Goal: Information Seeking & Learning: Learn about a topic

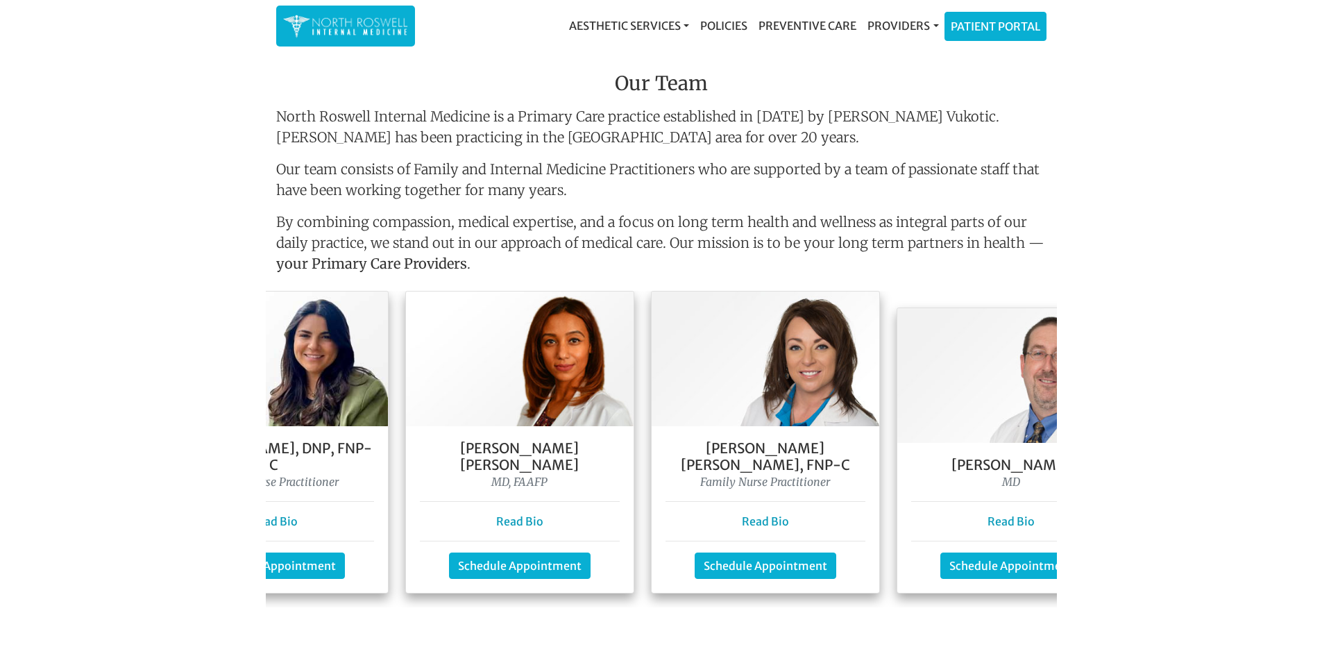
scroll to position [0, 307]
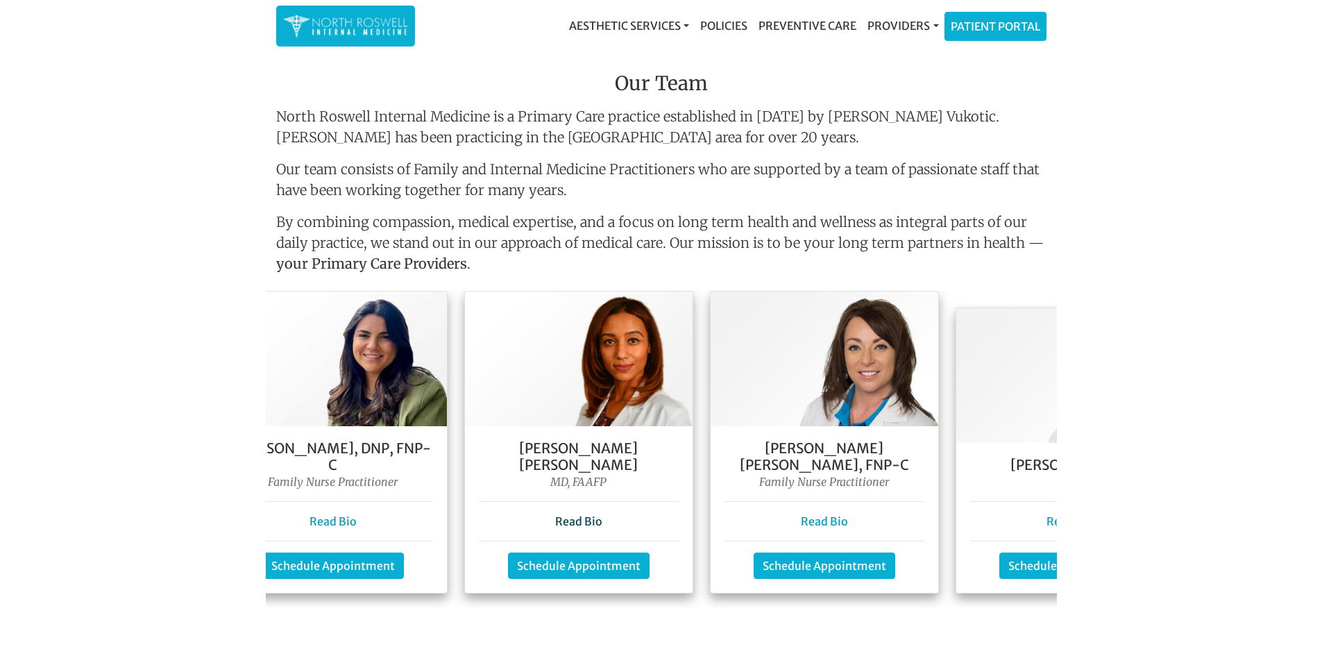
click at [583, 514] on link "Read Bio" at bounding box center [578, 521] width 47 height 14
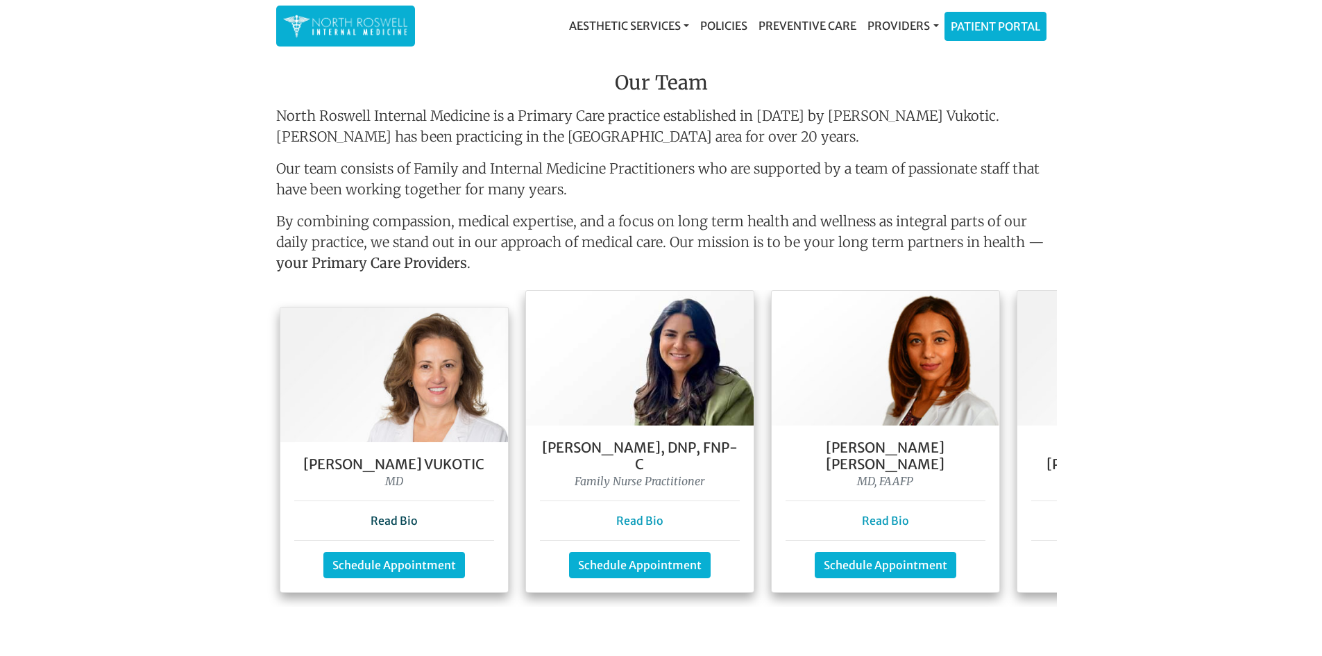
click at [397, 513] on link "Read Bio" at bounding box center [393, 520] width 47 height 14
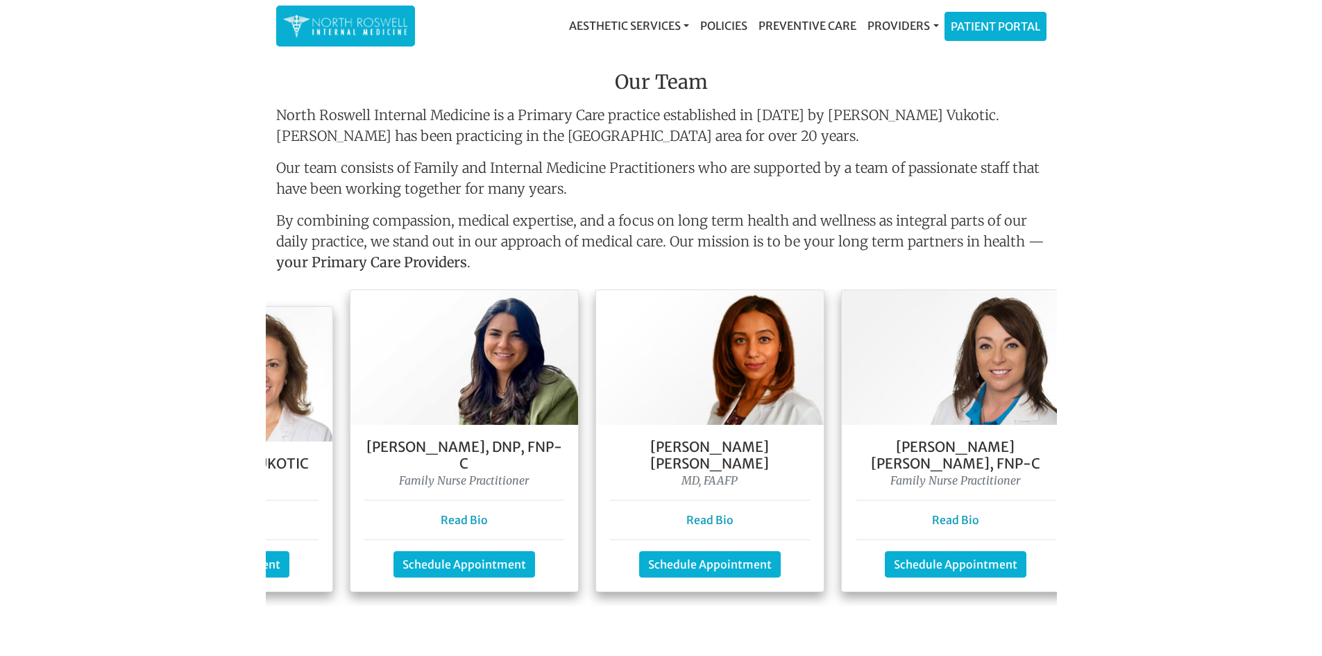
scroll to position [0, 278]
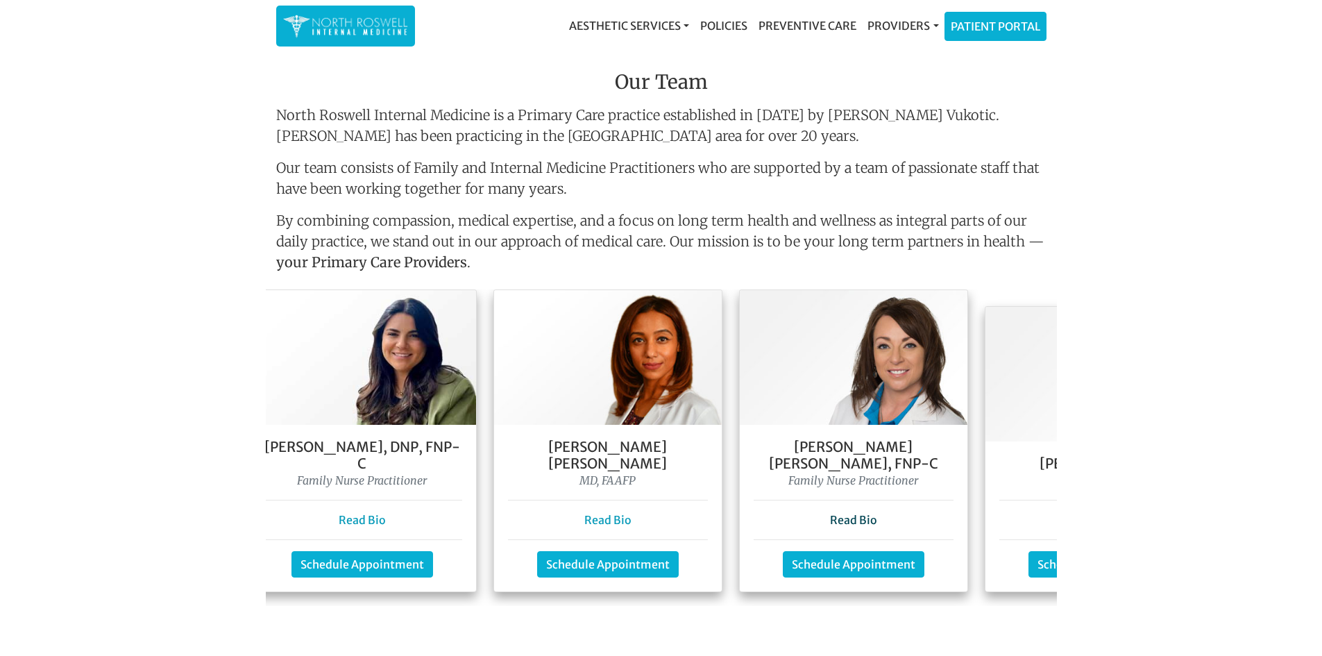
click at [847, 513] on link "Read Bio" at bounding box center [853, 520] width 47 height 14
